Goal: Task Accomplishment & Management: Manage account settings

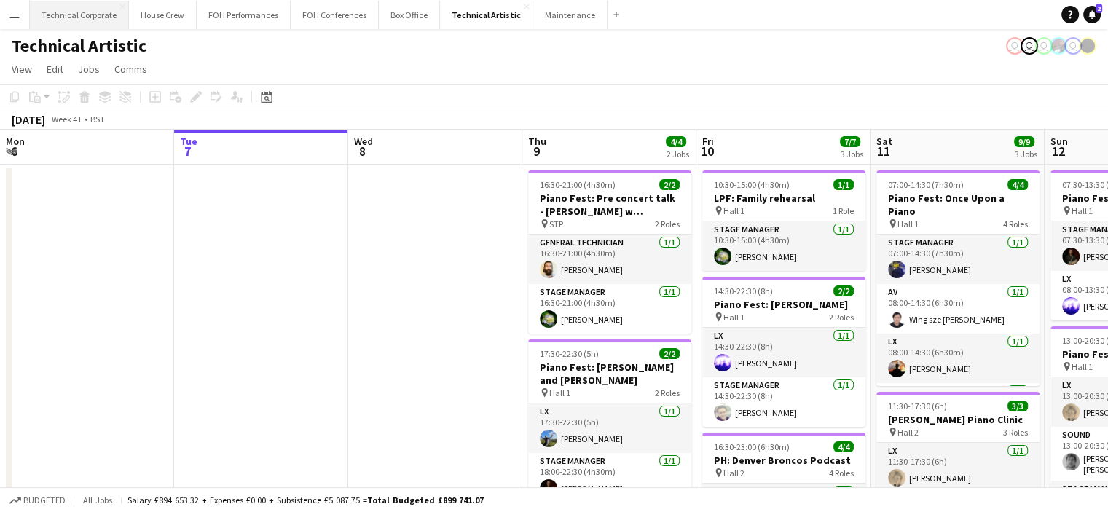
click at [99, 15] on button "Technical Corporate Close" at bounding box center [79, 15] width 99 height 28
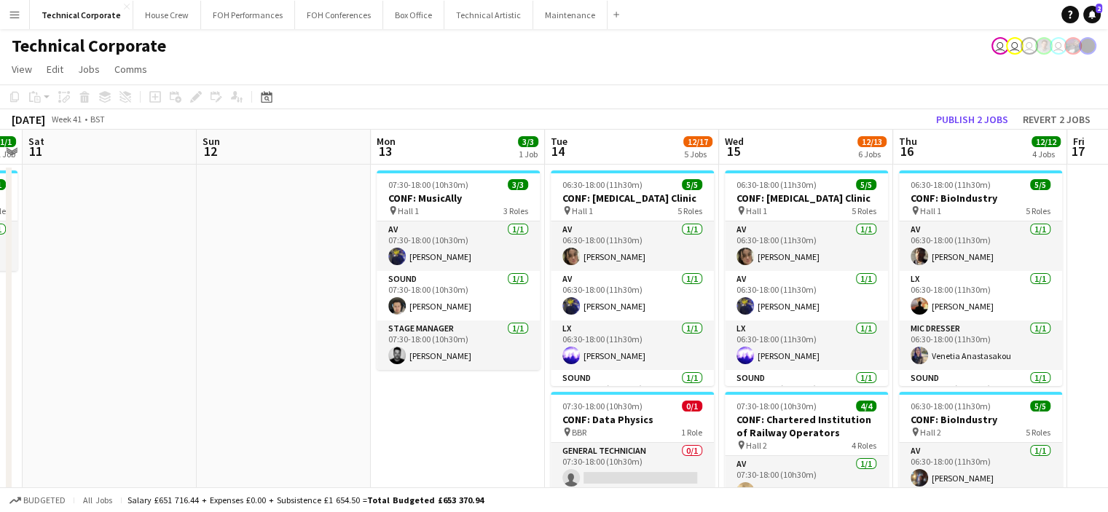
scroll to position [0, 526]
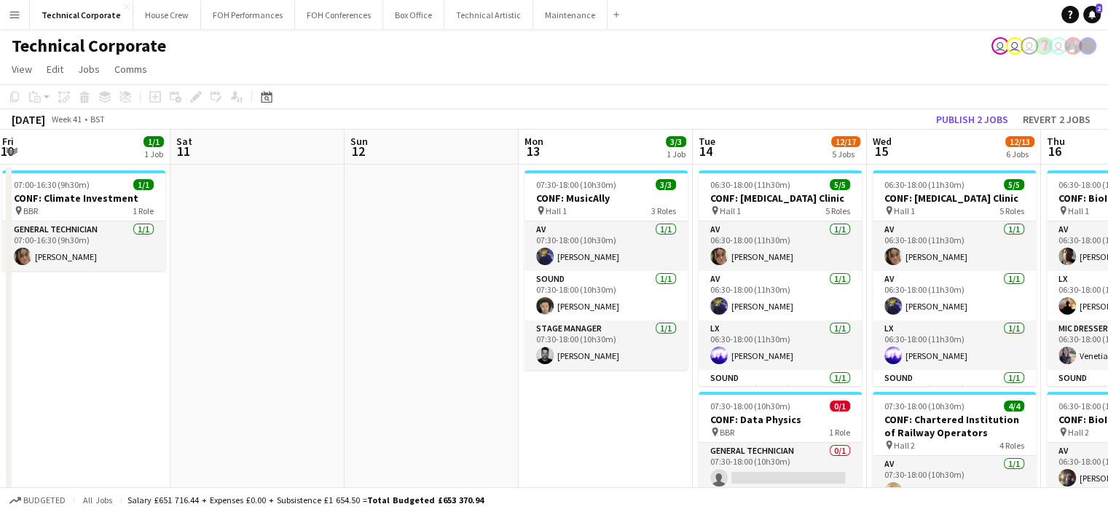
drag, startPoint x: 917, startPoint y: 269, endPoint x: 172, endPoint y: 339, distance: 748.0
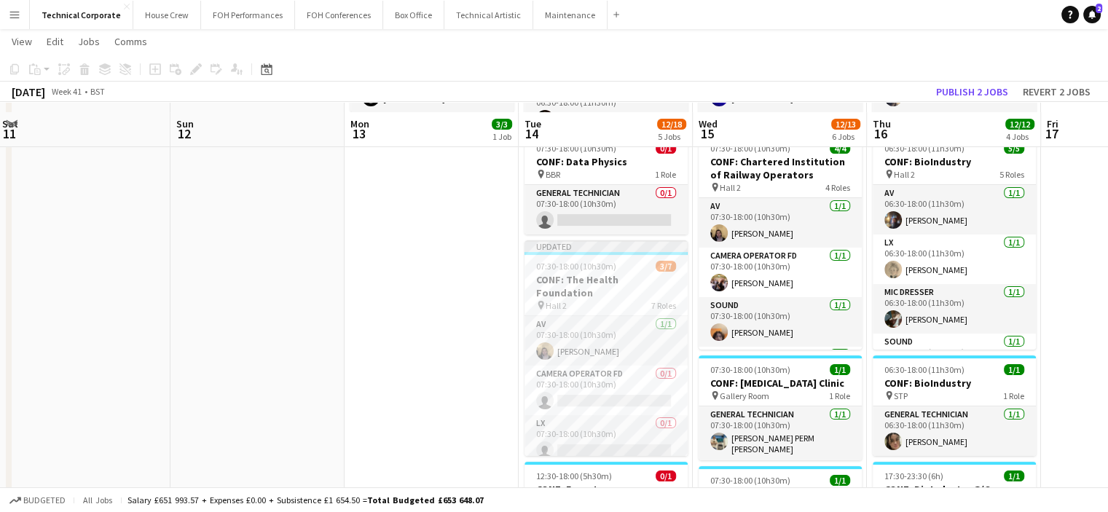
scroll to position [291, 0]
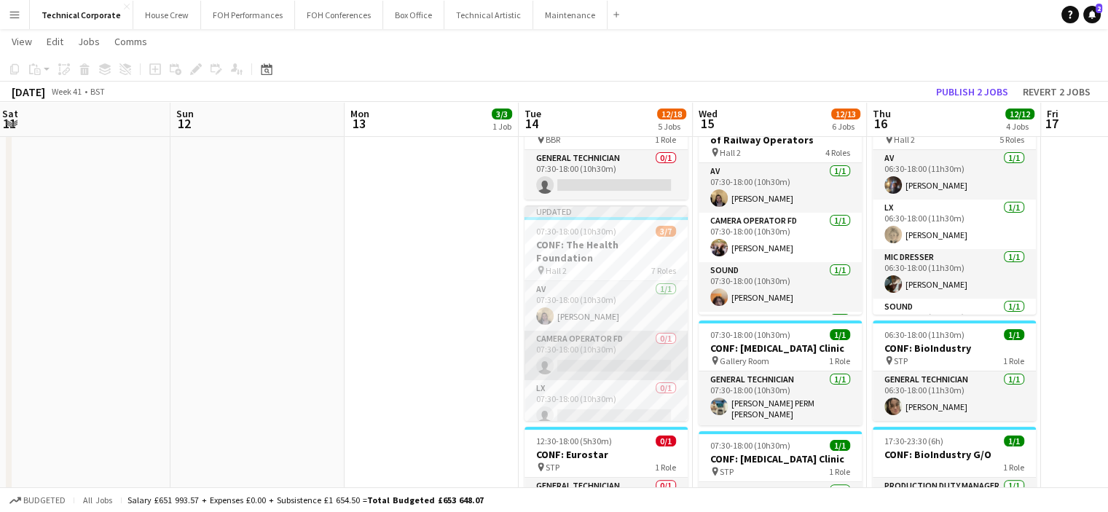
click at [580, 345] on app-card-role "Camera Operator FD 0/1 07:30-18:00 (10h30m) single-neutral-actions" at bounding box center [606, 356] width 163 height 50
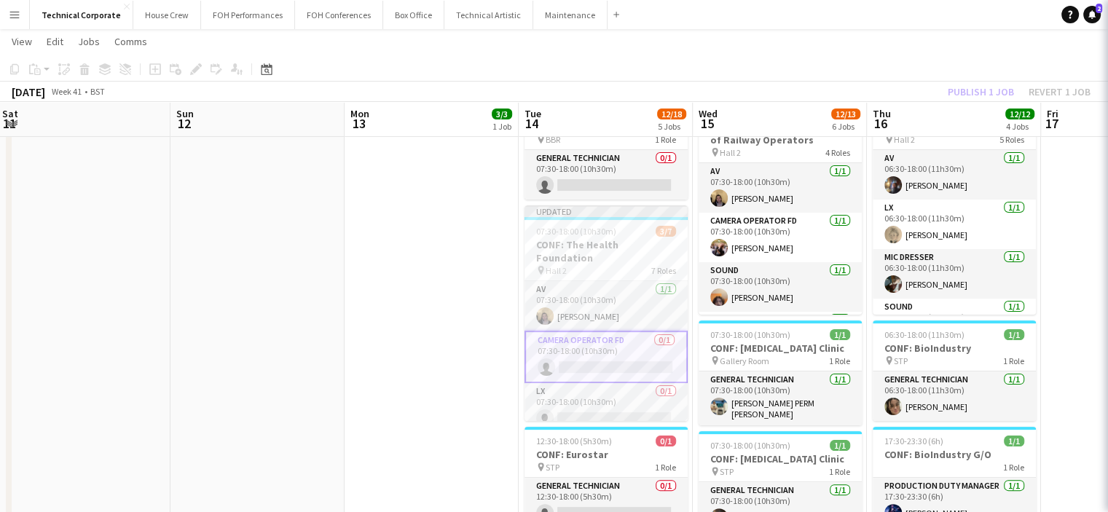
scroll to position [0, 525]
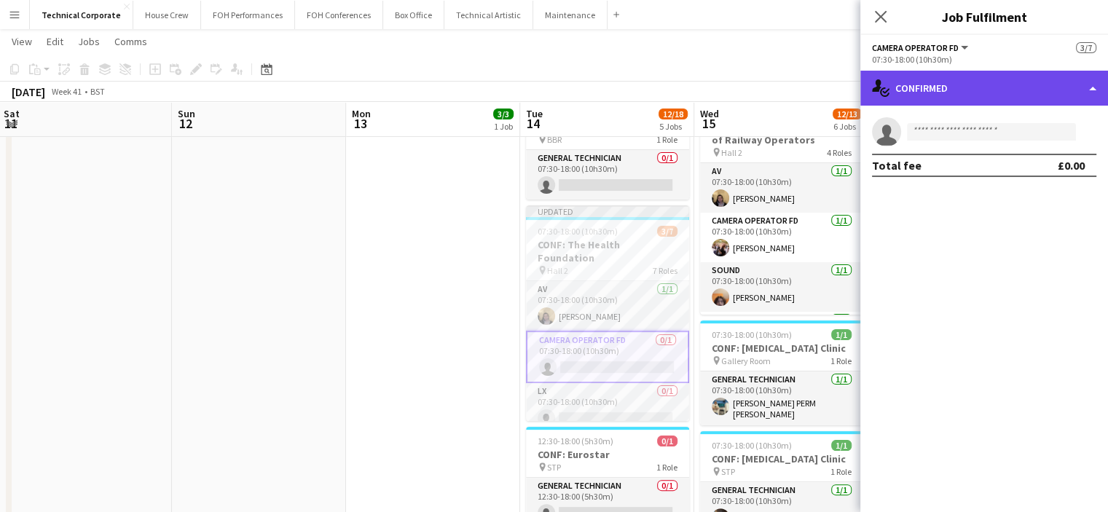
click at [931, 81] on div "single-neutral-actions-check-2 Confirmed" at bounding box center [985, 88] width 248 height 35
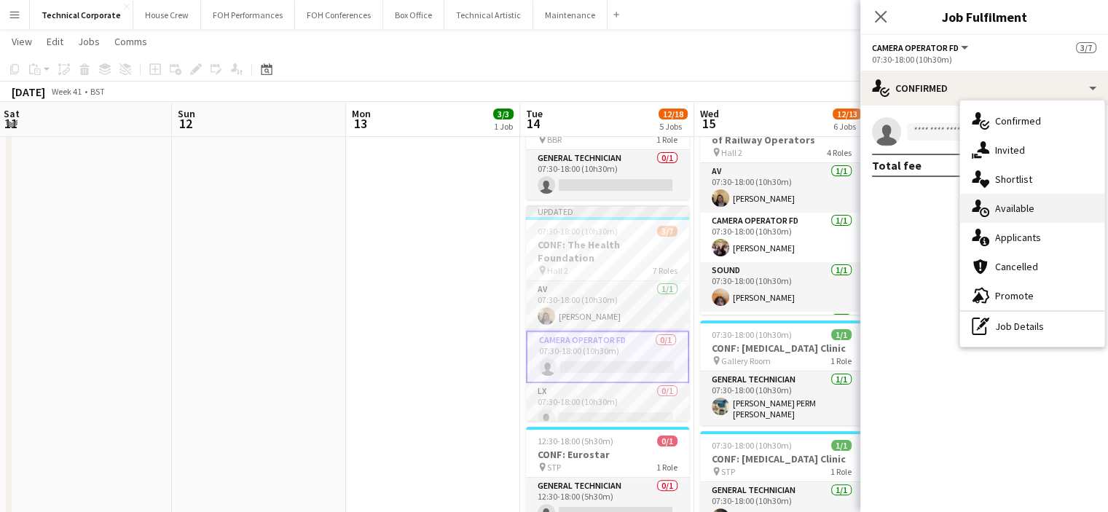
click at [1009, 212] on span "Available" at bounding box center [1014, 208] width 39 height 13
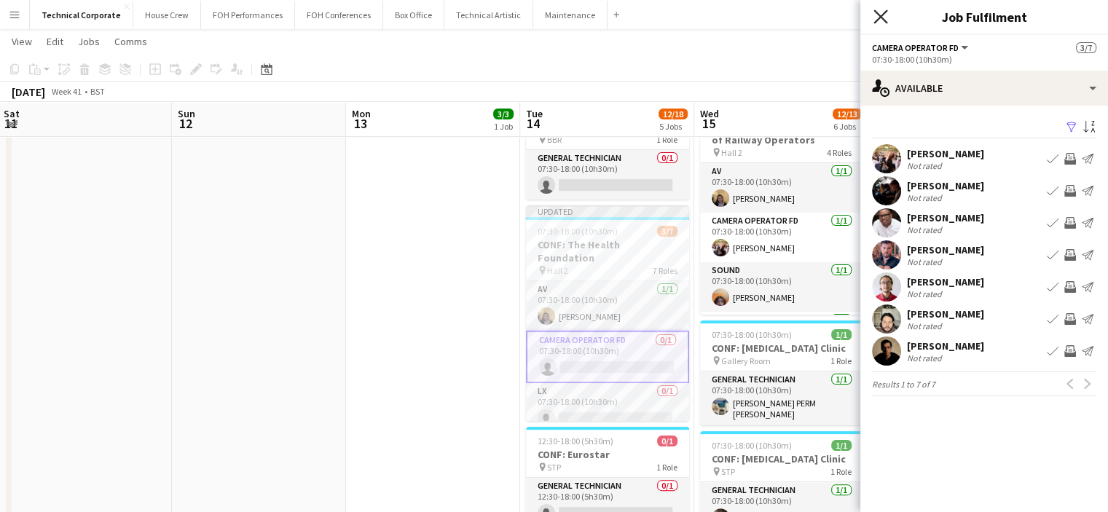
click at [885, 20] on icon "Close pop-in" at bounding box center [881, 16] width 14 height 14
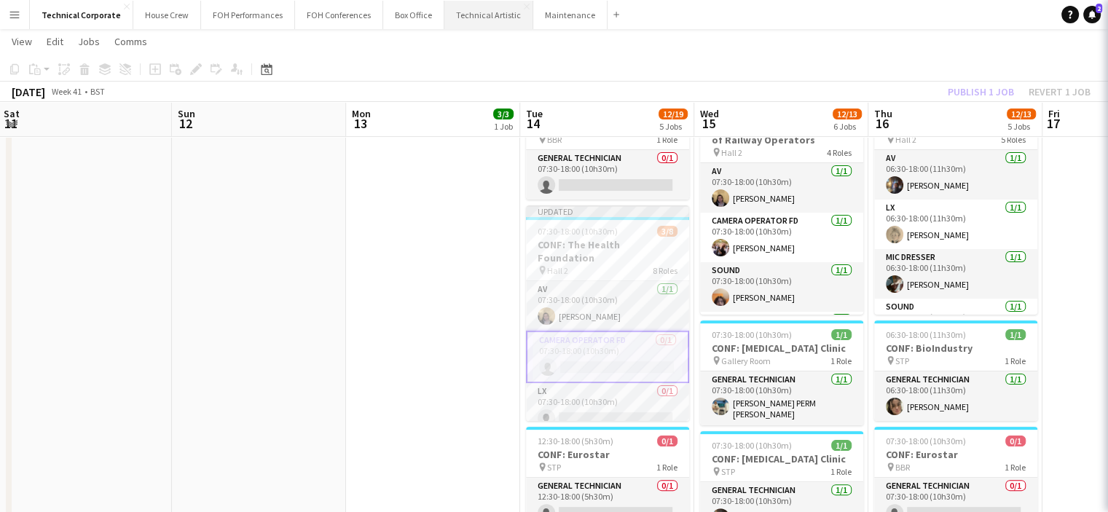
scroll to position [33, 0]
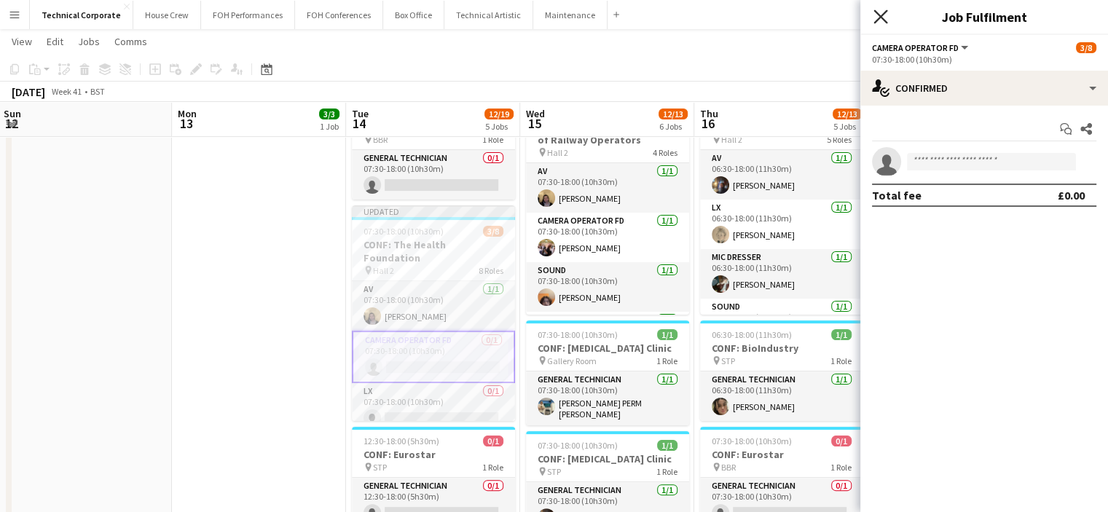
click at [882, 17] on icon at bounding box center [881, 16] width 14 height 14
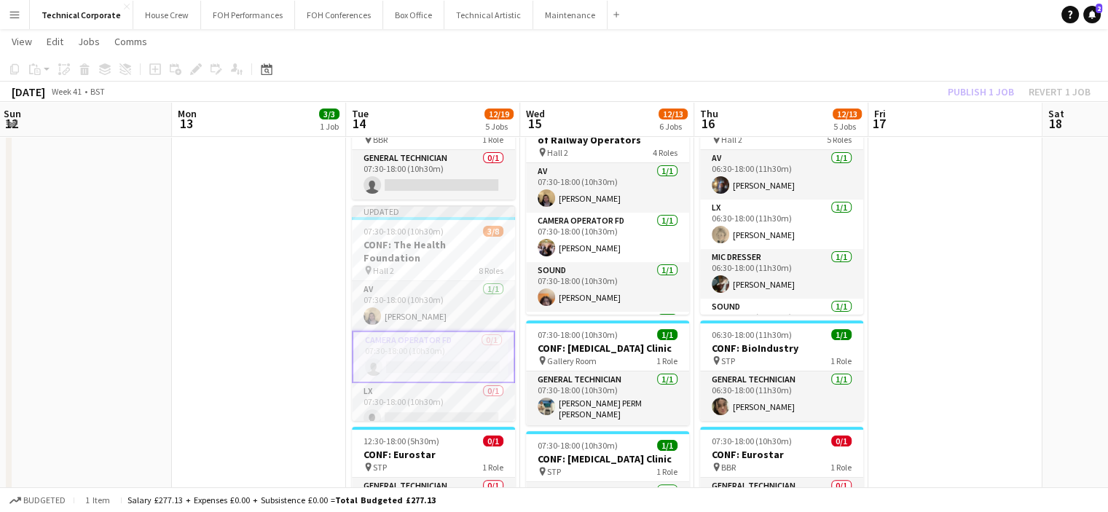
click at [947, 29] on app-page-menu "View Day view expanded Day view collapsed Month view Date picker Jump to [DATE]…" at bounding box center [554, 43] width 1108 height 28
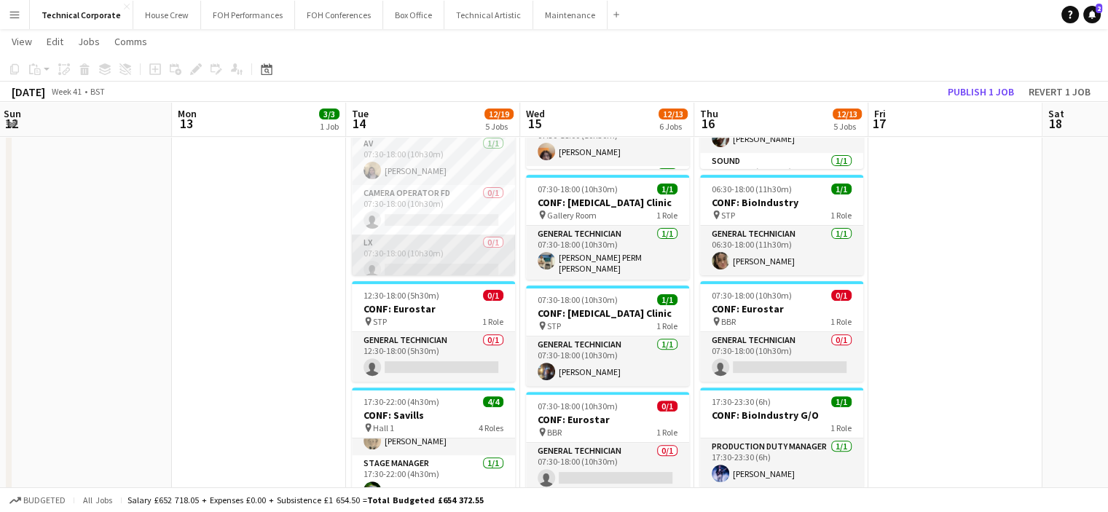
scroll to position [0, 525]
click at [452, 245] on app-card-role "LX 0/1 07:30-18:00 (10h30m) single-neutral-actions" at bounding box center [432, 260] width 163 height 50
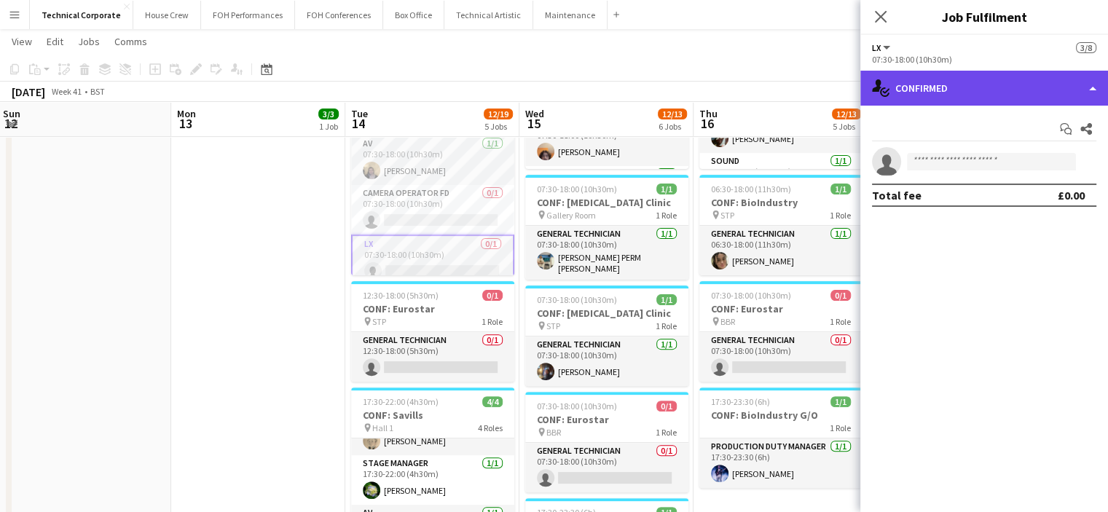
click at [965, 97] on div "single-neutral-actions-check-2 Confirmed" at bounding box center [985, 88] width 248 height 35
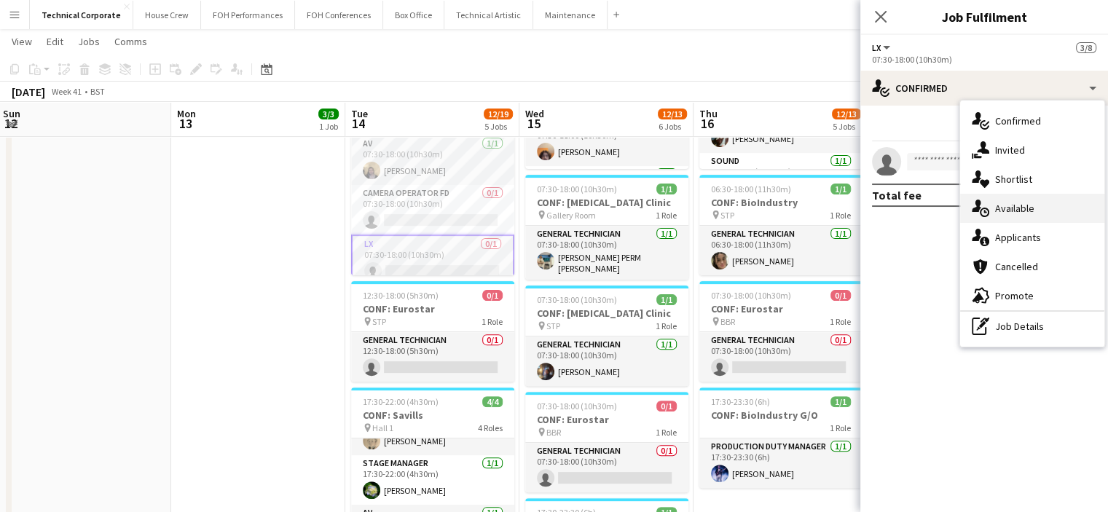
click at [1008, 214] on span "Available" at bounding box center [1014, 208] width 39 height 13
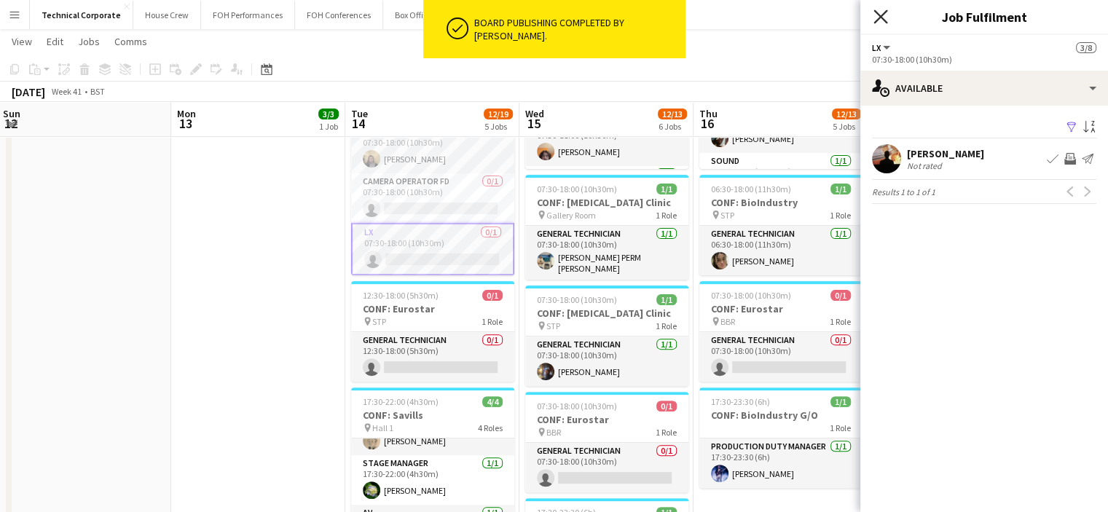
click at [877, 14] on icon at bounding box center [881, 16] width 14 height 14
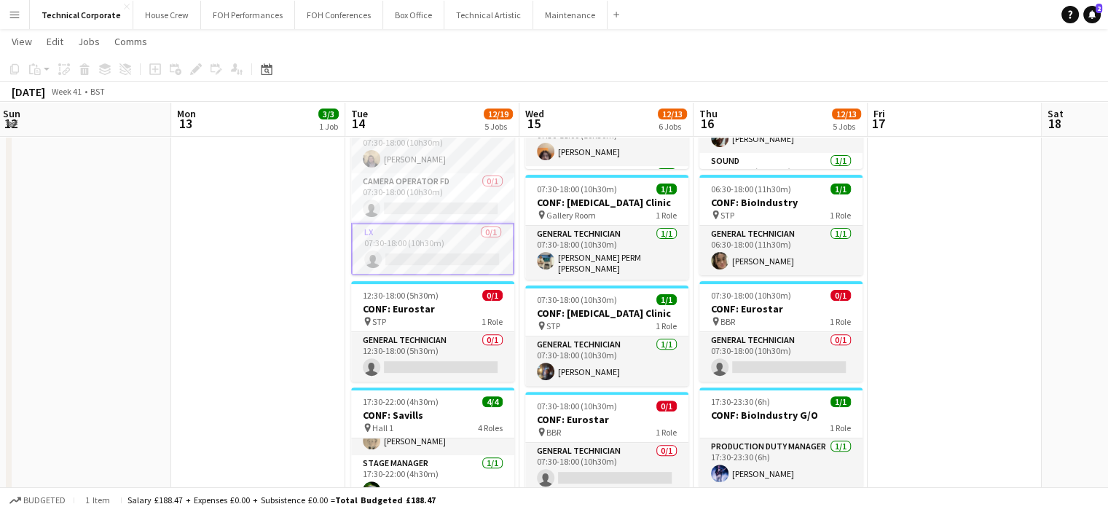
click at [257, 211] on app-date-cell "07:30-18:00 (10h30m) 3/3 CONF: MusicAlly pin Hall 1 3 Roles AV [DATE] 07:30-18:…" at bounding box center [258, 255] width 174 height 1058
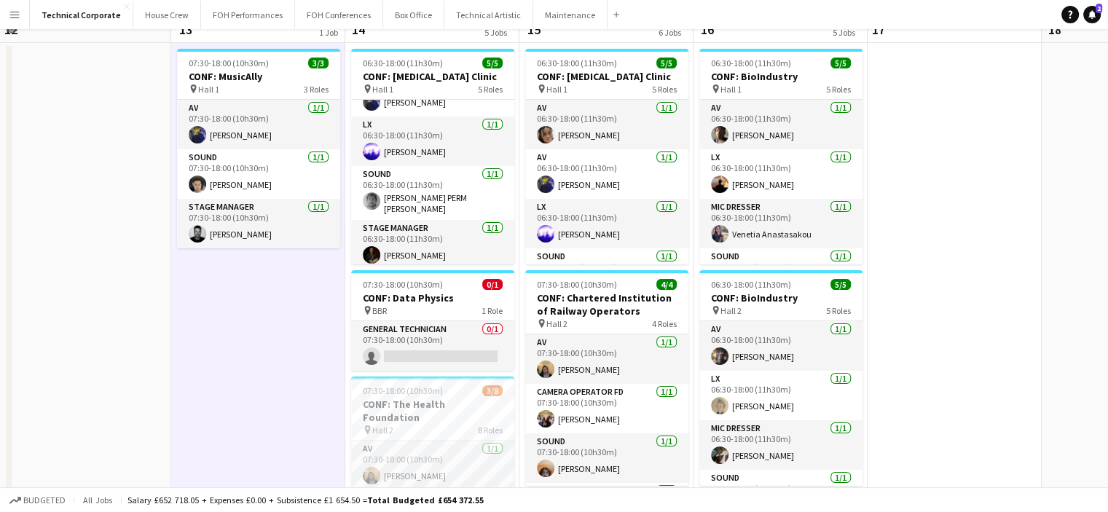
scroll to position [0, 0]
